Goal: Browse casually

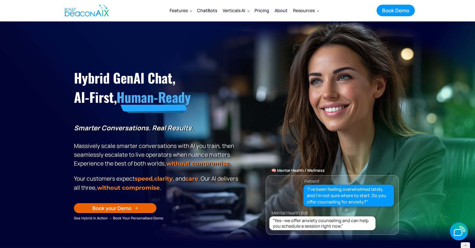
click at [258, 43] on section "Hybrid GenAI Chat, AI-First, Human-Ready Smarter Conversations. Real Results. M…" at bounding box center [237, 131] width 475 height 220
